Goal: Information Seeking & Learning: Learn about a topic

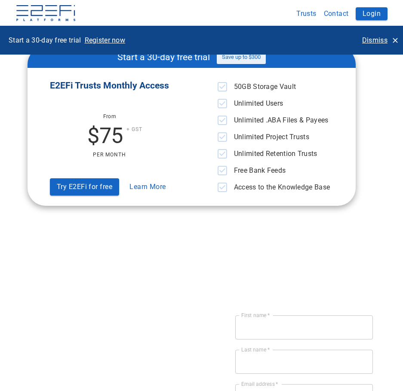
scroll to position [2794, 0]
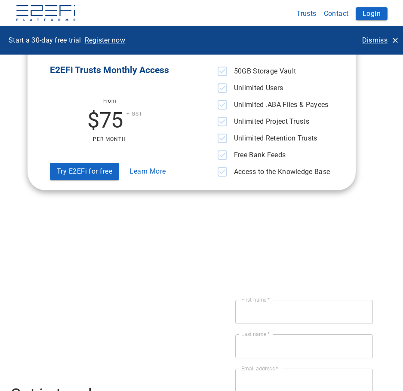
click at [150, 176] on button "Learn More" at bounding box center [147, 171] width 43 height 17
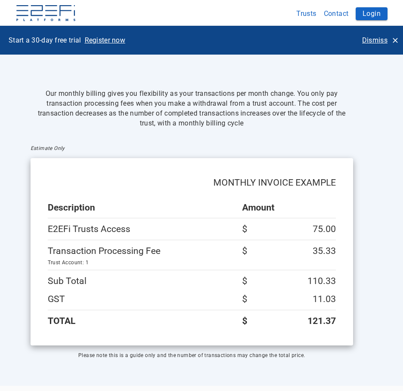
scroll to position [731, 0]
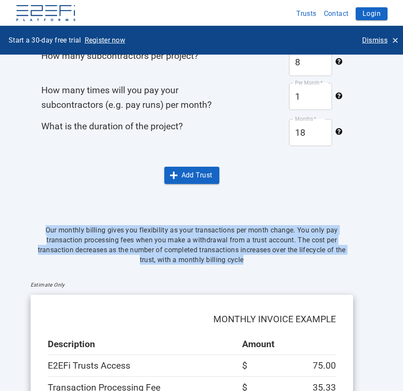
drag, startPoint x: 253, startPoint y: 259, endPoint x: 48, endPoint y: 233, distance: 206.2
click at [48, 233] on p "Our monthly billing gives you flexibility as your transactions per month change…" at bounding box center [192, 245] width 322 height 40
copy p "Our monthly billing gives you flexibility as your transactions per month change…"
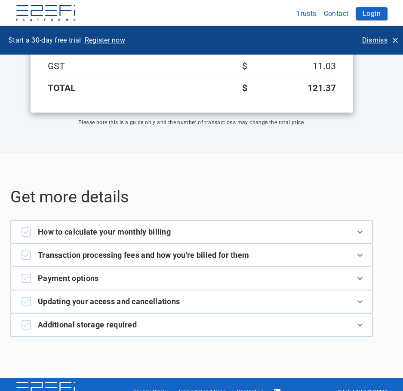
scroll to position [1115, 0]
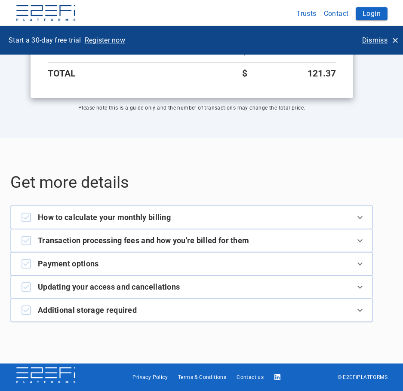
click at [153, 217] on span "How to calculate your monthly billing" at bounding box center [104, 217] width 133 height 12
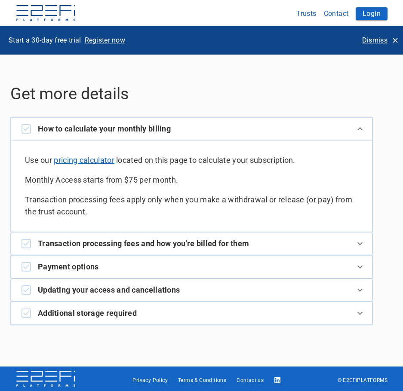
scroll to position [1206, 0]
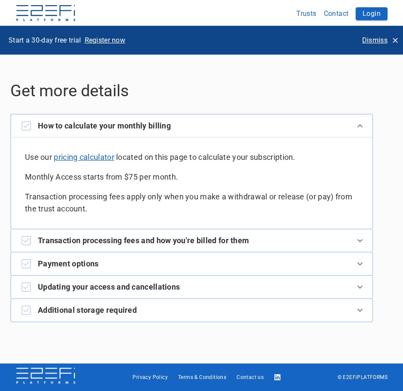
click at [144, 239] on span "Transaction processing fees and how you're billed for them" at bounding box center [143, 241] width 211 height 12
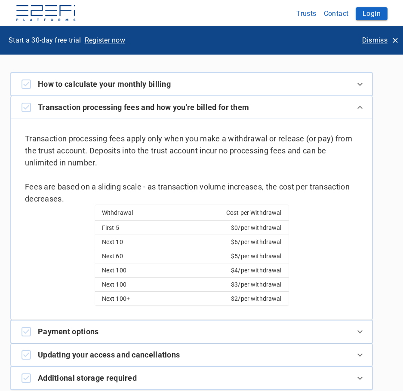
scroll to position [1242, 0]
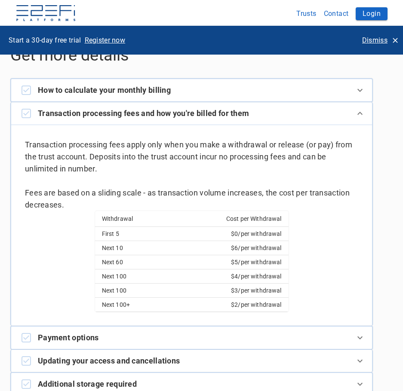
drag, startPoint x: 47, startPoint y: 114, endPoint x: 272, endPoint y: 232, distance: 253.2
click at [239, 201] on div "Transaction processing fees and how you're billed for them Transaction processi…" at bounding box center [191, 213] width 362 height 223
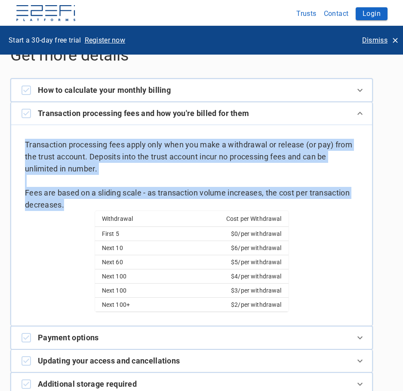
drag, startPoint x: 305, startPoint y: 322, endPoint x: 21, endPoint y: 149, distance: 332.4
click at [21, 149] on div "Transaction processing fees apply only when you make a withdrawal or release (o…" at bounding box center [191, 225] width 361 height 201
copy span "Transaction processing fees apply only when you make a withdrawal or release (o…"
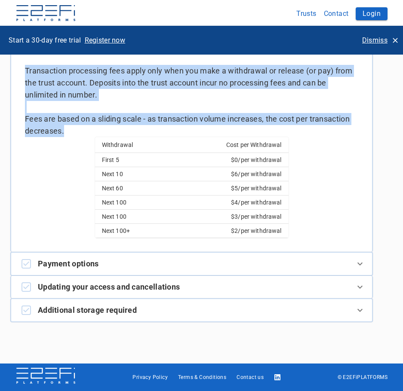
click at [52, 263] on span "Payment options" at bounding box center [68, 264] width 61 height 12
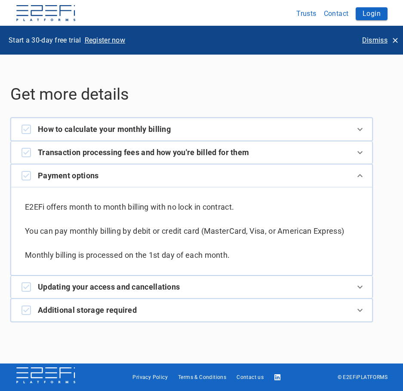
scroll to position [1203, 0]
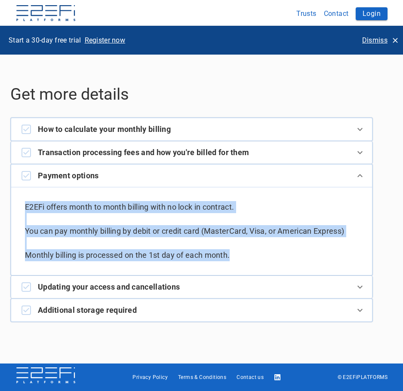
drag, startPoint x: 258, startPoint y: 256, endPoint x: 24, endPoint y: 206, distance: 239.4
click at [24, 206] on div "E2EFi offers month to month billing with no lock in contract. You can pay month…" at bounding box center [191, 231] width 361 height 88
copy span "E2EFi offers month to month billing with no lock in contract. You can pay month…"
click at [147, 288] on span "Updating your access and cancellations" at bounding box center [109, 287] width 142 height 12
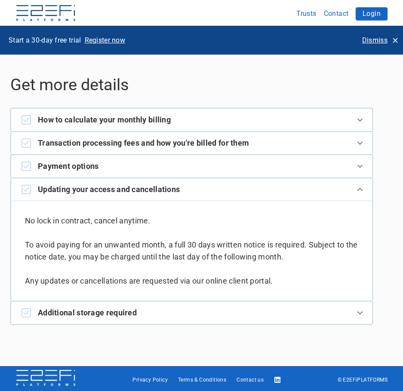
scroll to position [1215, 0]
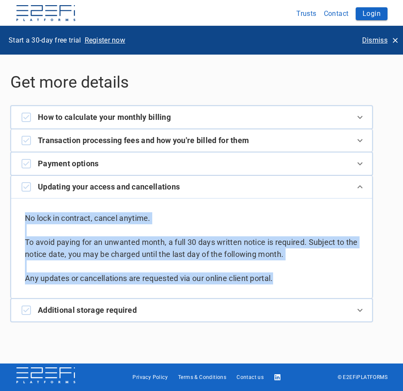
drag, startPoint x: 285, startPoint y: 280, endPoint x: 10, endPoint y: 213, distance: 282.6
click at [10, 214] on div "Updating your access and cancellations No lock in contract, cancel anytime. To …" at bounding box center [191, 237] width 362 height 122
copy span "No lock in contract, cancel anytime. To avoid paying for an unwanted month, a f…"
click at [90, 312] on span "Additional storage required" at bounding box center [87, 310] width 99 height 12
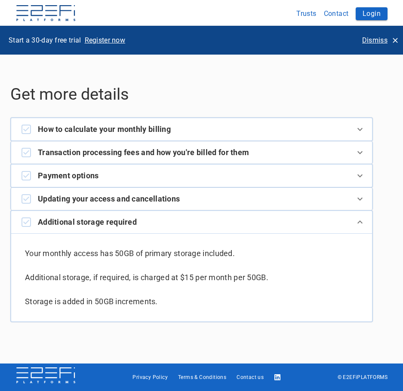
scroll to position [1203, 0]
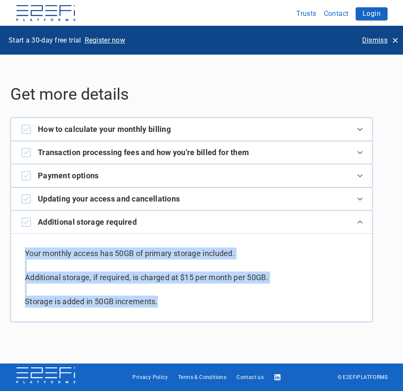
drag, startPoint x: 178, startPoint y: 307, endPoint x: 24, endPoint y: 254, distance: 162.4
click at [24, 254] on div "Your monthly access has 50GB of primary storage included. Additional storage, i…" at bounding box center [191, 277] width 361 height 88
copy span "Your monthly access has 50GB of primary storage included. Additional storage, i…"
